Goal: Task Accomplishment & Management: Manage account settings

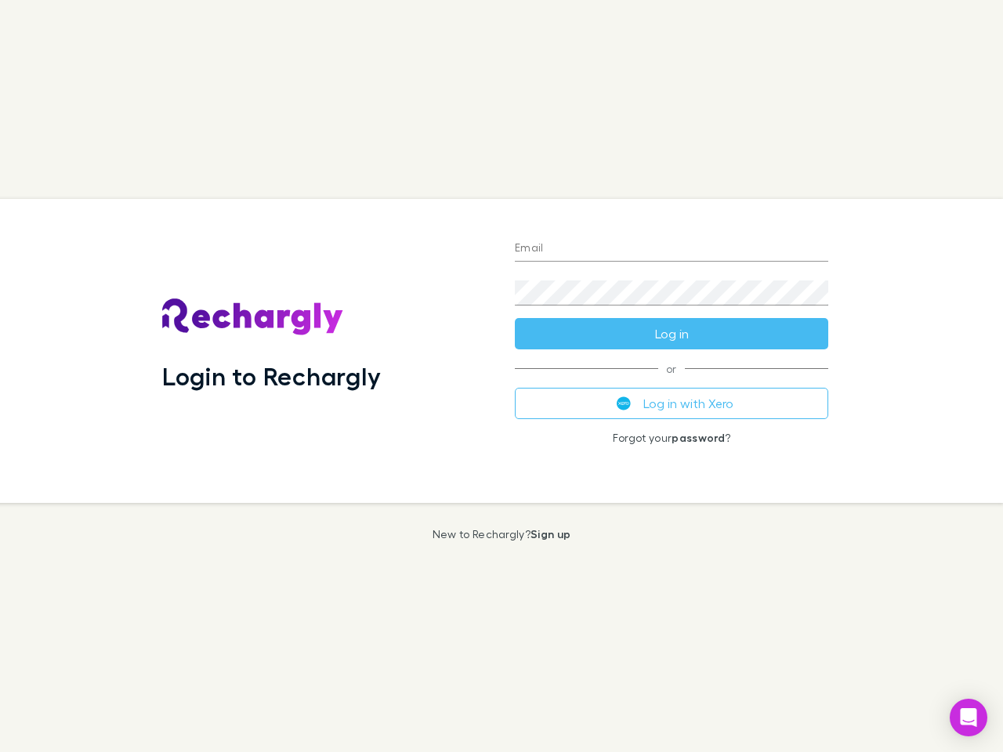
click at [501, 376] on div "Login to Rechargly" at bounding box center [326, 351] width 353 height 304
click at [672, 249] on input "Email" at bounding box center [671, 249] width 313 height 25
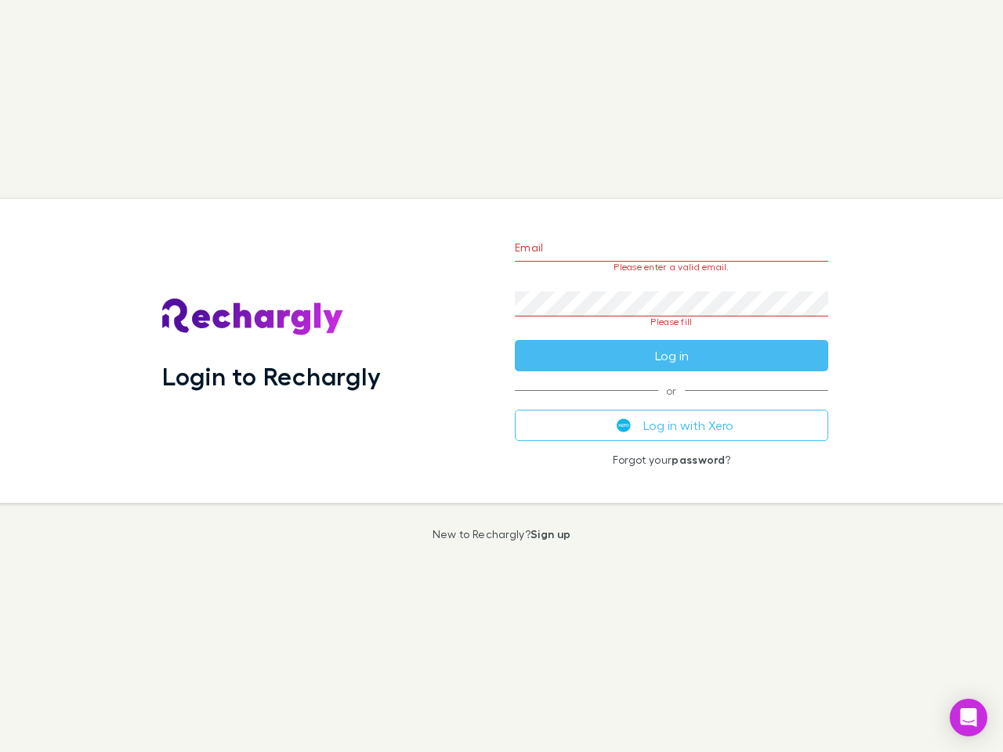
click at [672, 334] on form "Email Please enter a valid email. Password Please fill Log in" at bounding box center [671, 297] width 313 height 147
click at [672, 404] on div "Email Please enter a valid email. Password Please fill Log in or Log in with Xe…" at bounding box center [671, 351] width 339 height 304
click at [969, 718] on icon "Open Intercom Messenger" at bounding box center [969, 717] width 16 height 19
